Goal: Task Accomplishment & Management: Use online tool/utility

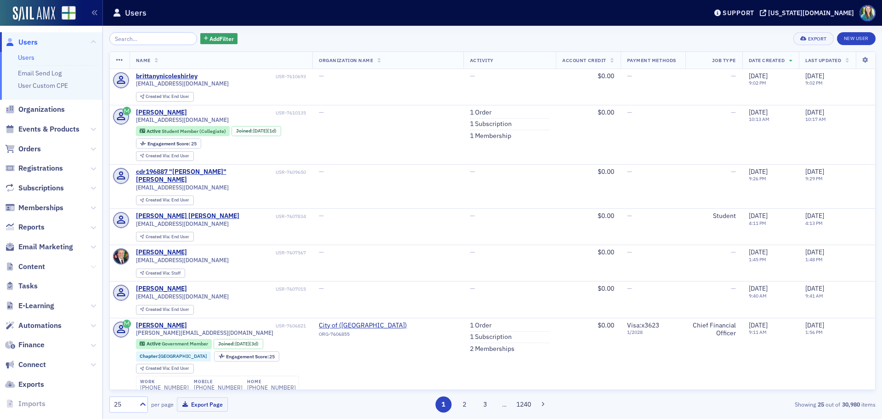
click at [91, 266] on icon at bounding box center [94, 267] width 6 height 6
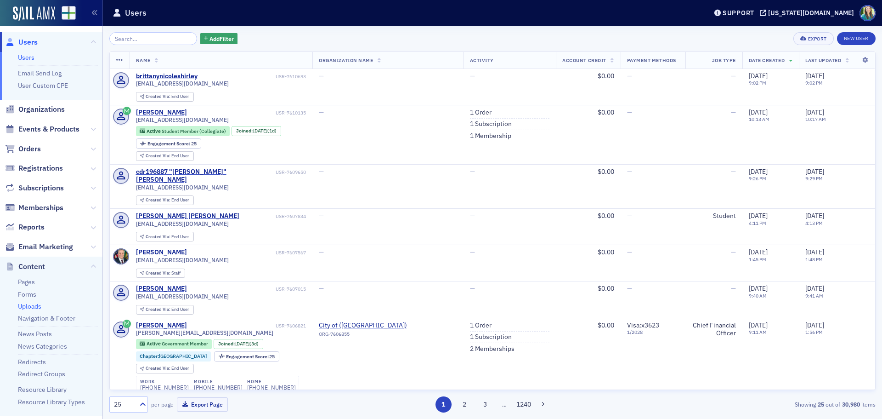
click at [35, 307] on link "Uploads" at bounding box center [29, 306] width 23 height 8
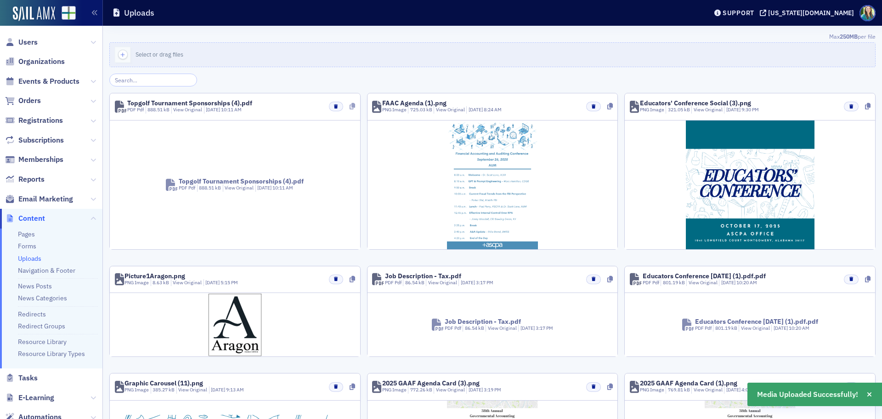
click at [351, 105] on icon at bounding box center [353, 106] width 6 height 6
click at [39, 315] on link "Redirects" at bounding box center [32, 314] width 28 height 8
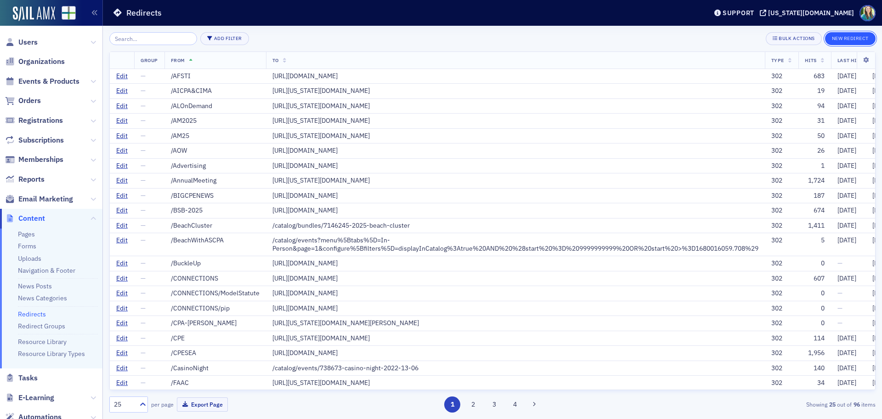
click at [854, 39] on button "New Redirect" at bounding box center [850, 38] width 51 height 13
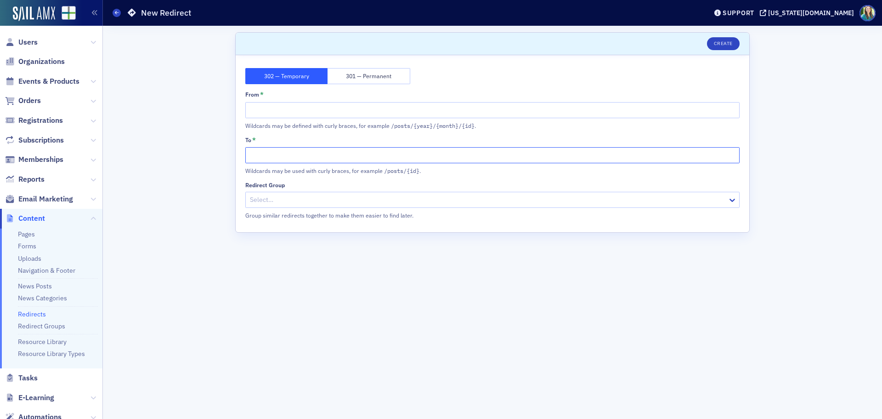
click at [260, 158] on input "To *" at bounding box center [492, 155] width 495 height 16
paste input "[URL][DOMAIN_NAME]"
type input "[URL][DOMAIN_NAME]"
click at [289, 115] on input "From *" at bounding box center [492, 110] width 495 height 16
type input "/TopGolfSponsorships"
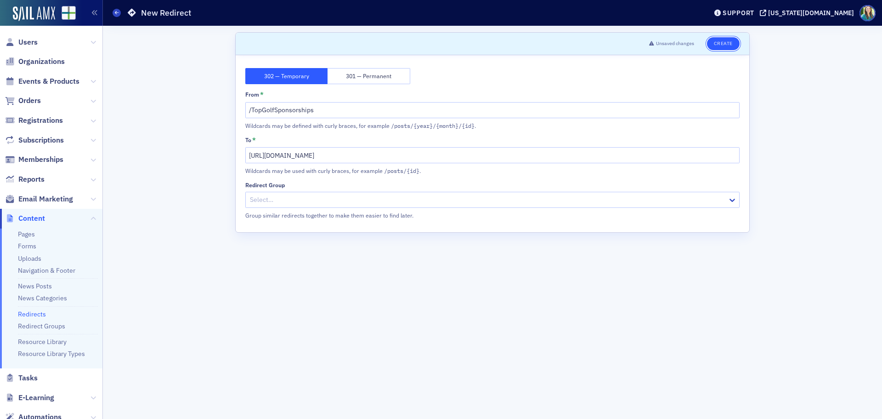
click at [732, 46] on button "Create" at bounding box center [723, 43] width 33 height 13
click at [727, 41] on button "Save" at bounding box center [727, 43] width 26 height 13
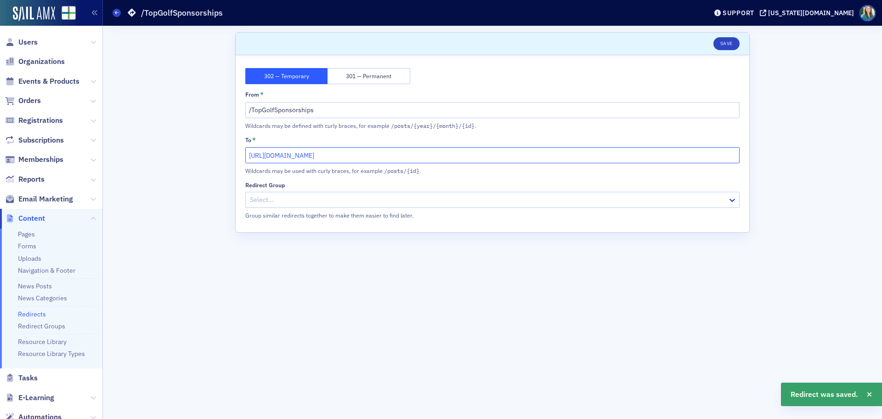
drag, startPoint x: 618, startPoint y: 157, endPoint x: 242, endPoint y: 151, distance: 376.0
click at [242, 151] on div "302 — Temporary 301 — Permanent From * /TopGolfSponsorships Wildcards may be de…" at bounding box center [493, 143] width 514 height 177
